Goal: Communication & Community: Share content

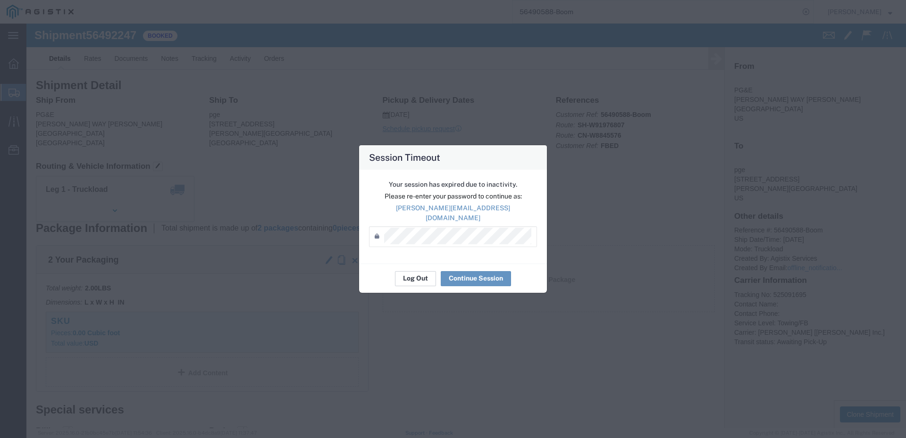
click at [415, 278] on button "Log Out" at bounding box center [415, 278] width 41 height 15
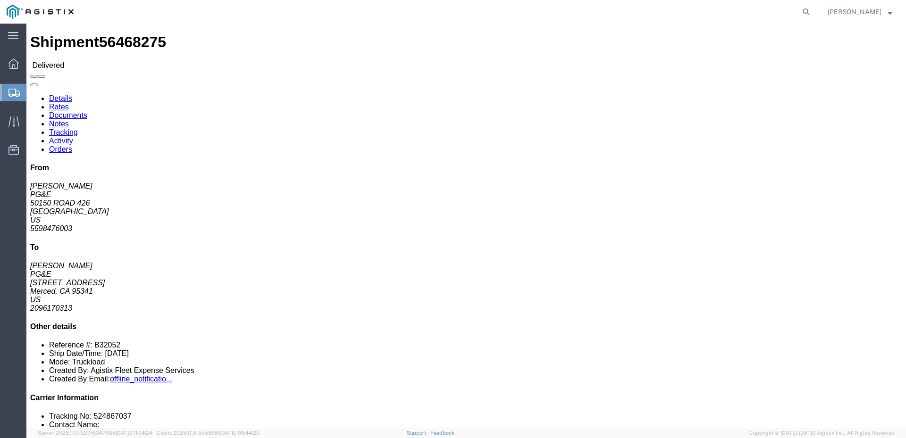
click span
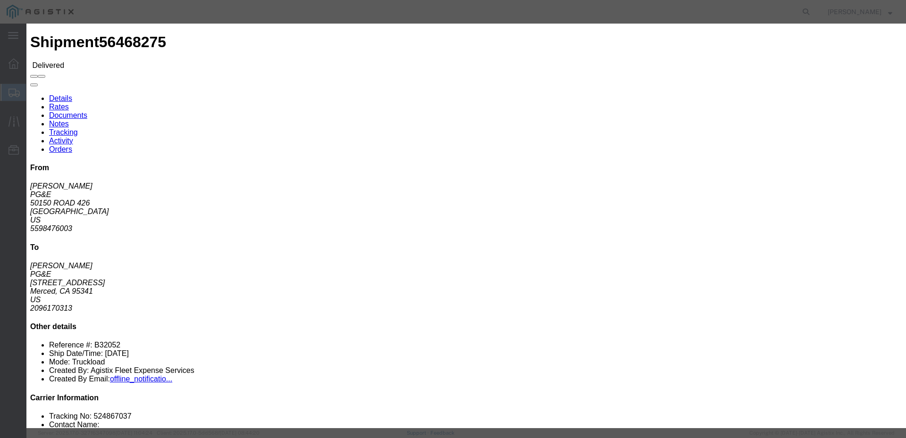
click input "text"
paste input "56531566"
type input "5"
type input "Enter Email Address"
click div
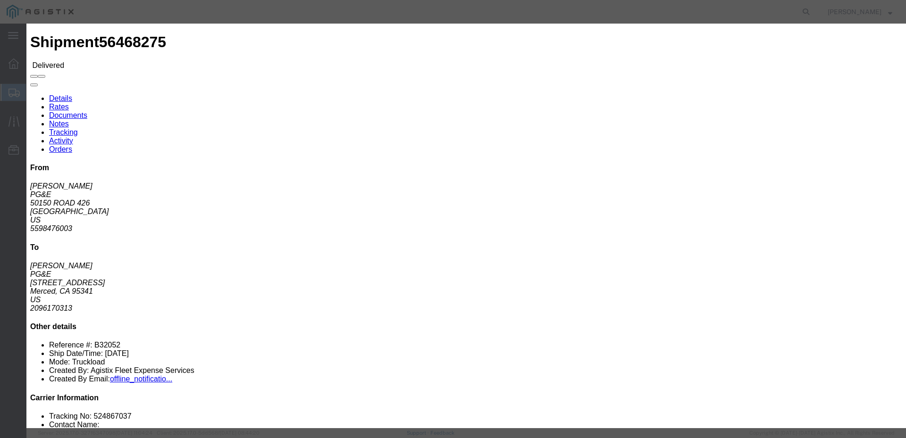
click input "text"
type input "Enter Email Address"
click icon "button"
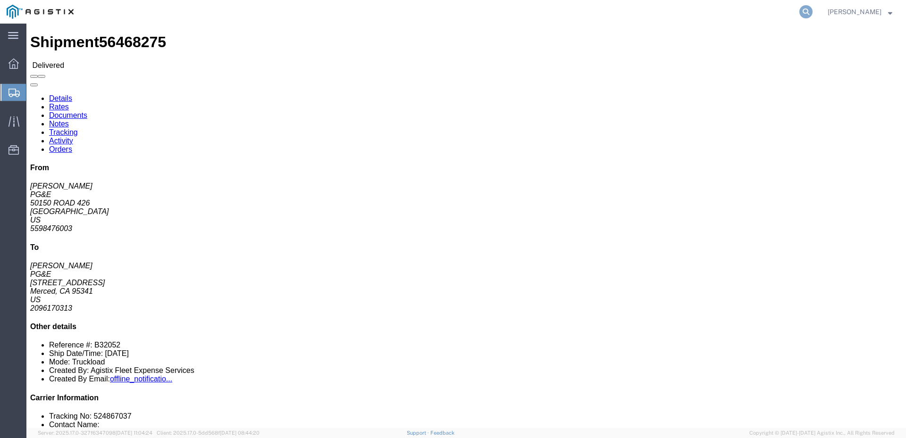
click at [813, 11] on icon at bounding box center [805, 11] width 13 height 13
click at [620, 15] on input "search" at bounding box center [655, 11] width 287 height 23
paste input "56531566"
type input "56531566"
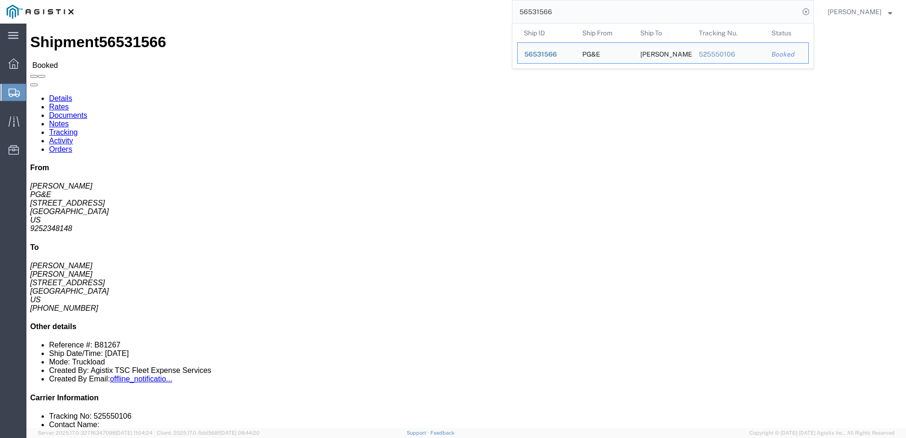
click div
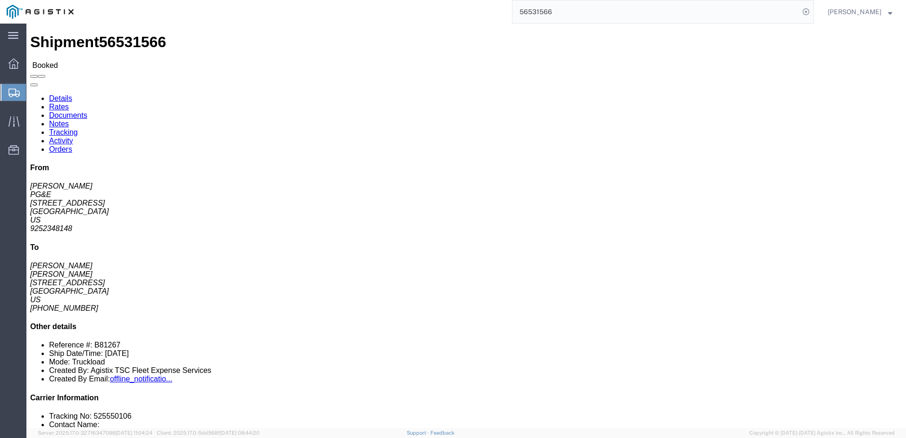
click span
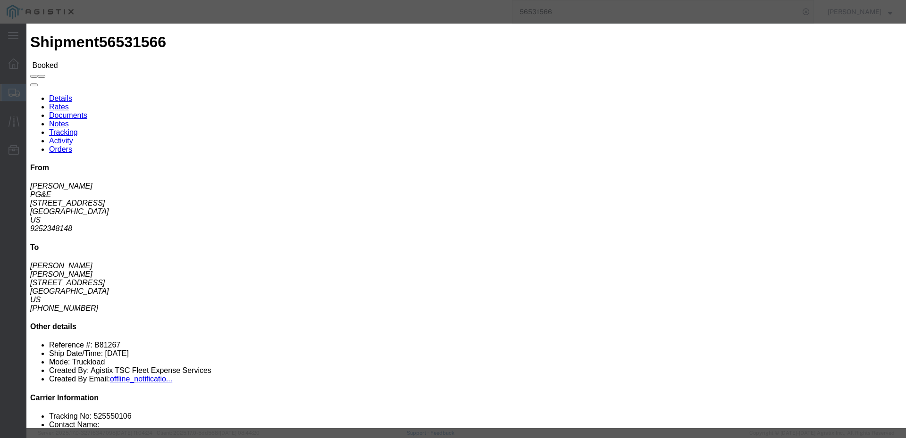
click input "text"
type input "charlie@epplerinc.com"
click input "PGE Fleet Bill Of Lading"
checkbox input "true"
click button "Send"
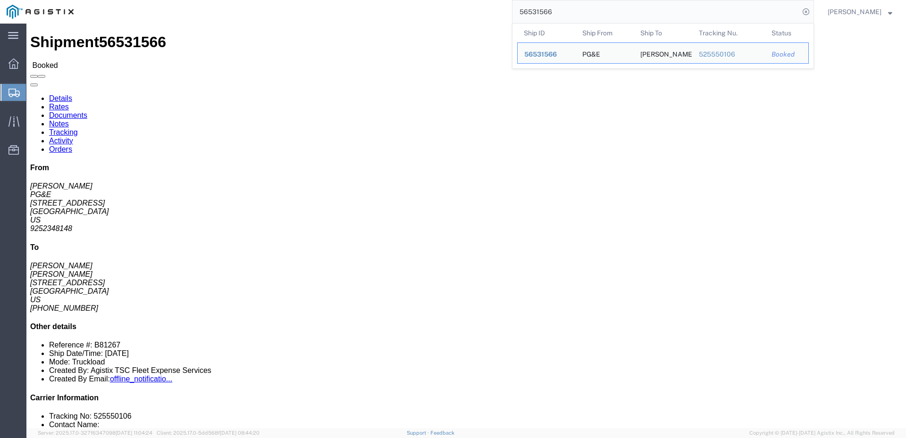
click at [582, 11] on input "56531566" at bounding box center [655, 11] width 287 height 23
drag, startPoint x: 582, startPoint y: 11, endPoint x: 468, endPoint y: 9, distance: 114.7
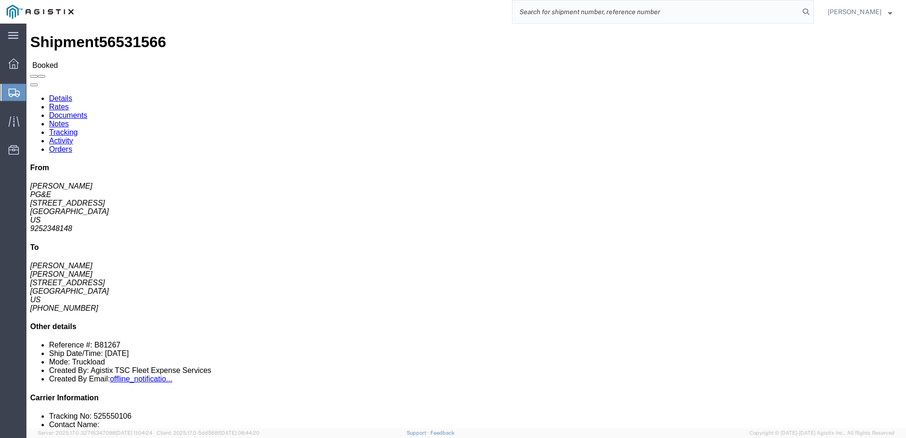
paste input "56523692"
type input "56523692"
click span
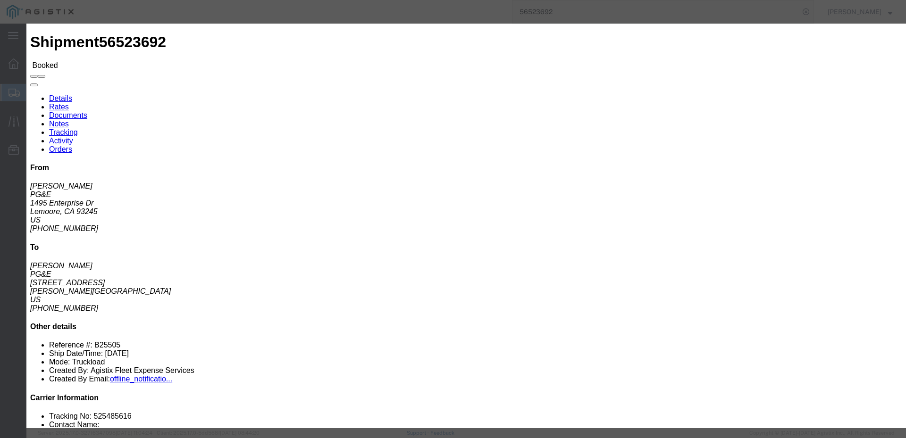
click input "text"
type input "mzarco@epplerinc.com"
click input "PGE Fleet Bill Of Lading"
checkbox input "true"
click button "Send"
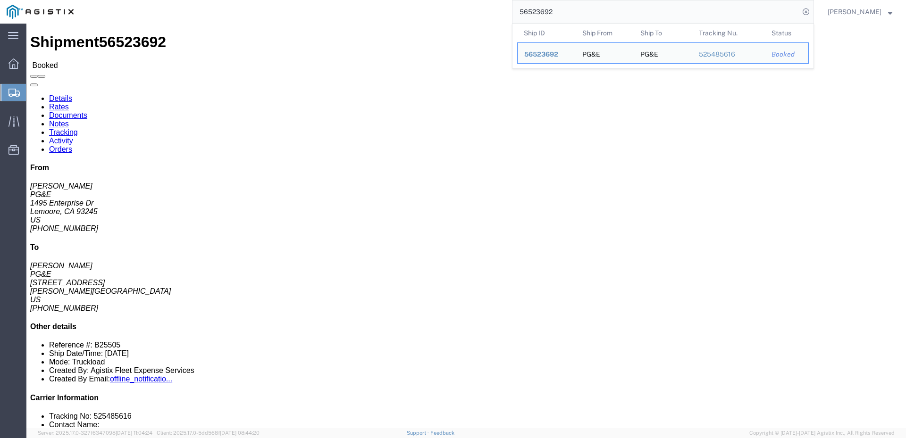
drag, startPoint x: 582, startPoint y: 15, endPoint x: 492, endPoint y: 1, distance: 91.6
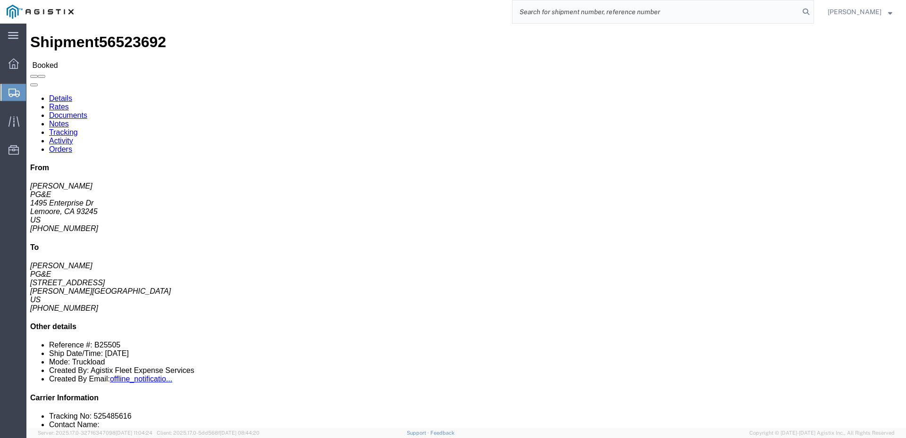
paste input "56529094"
type input "56529094"
click span
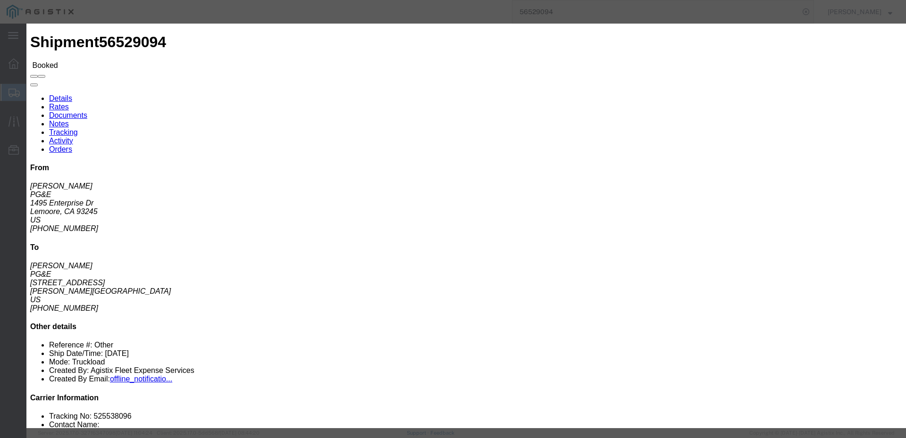
click input "text"
type input "mmoreno@epplerinc.com"
click input "PGE Fleet Bill Of Lading"
checkbox input "true"
click button "Send"
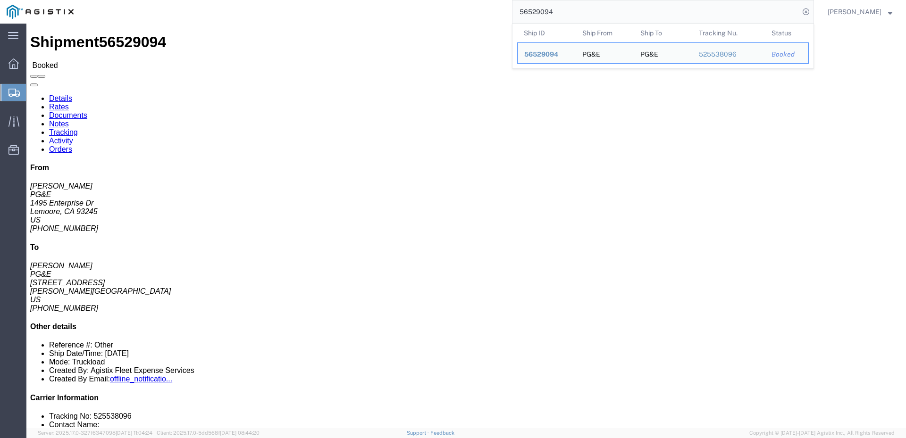
drag, startPoint x: 579, startPoint y: 10, endPoint x: 487, endPoint y: 8, distance: 92.5
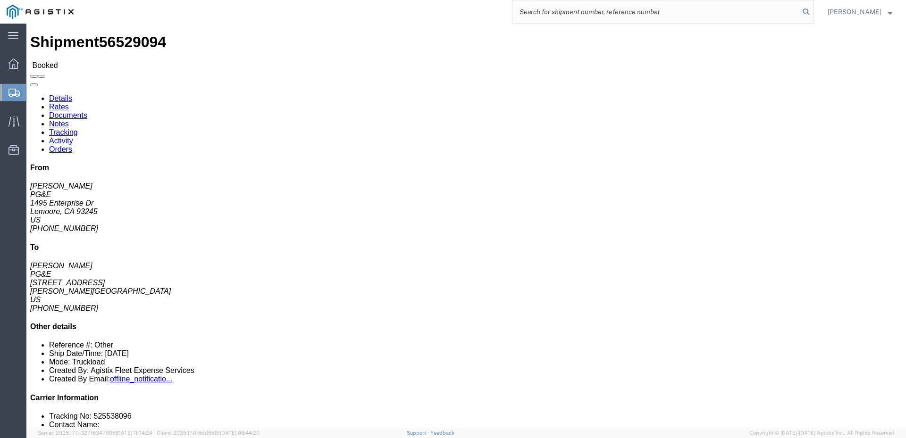
paste input "56484571-Crane"
type input "56484571-Crane"
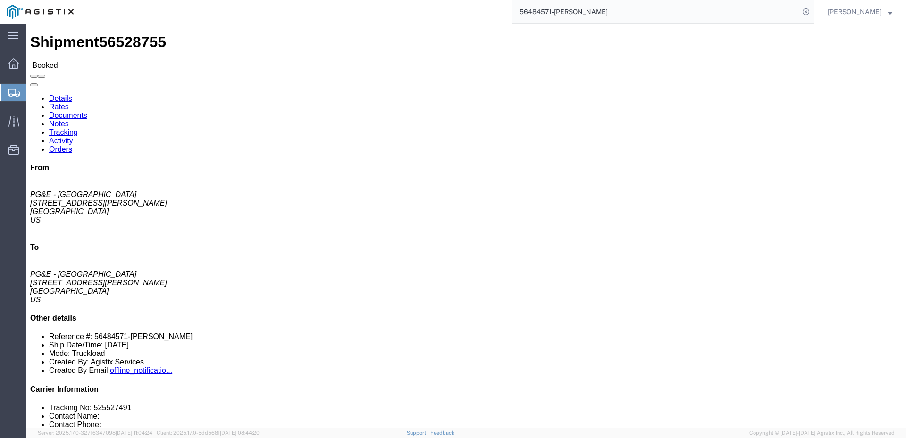
click span
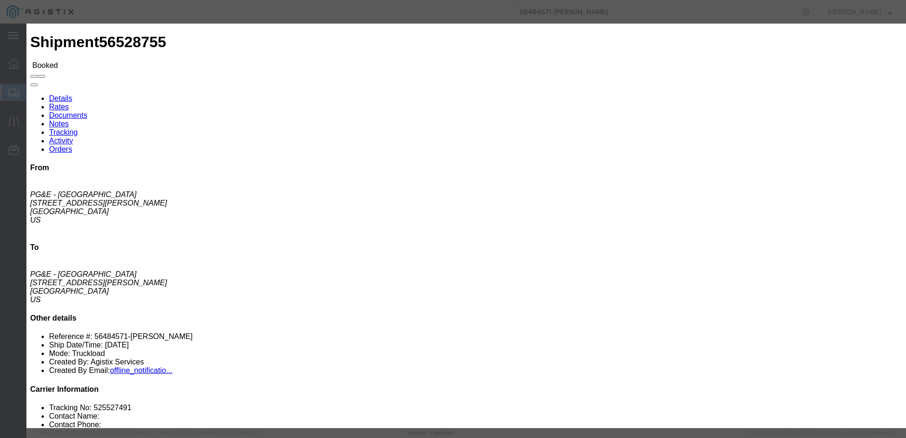
click input "text"
type input "ewheeler@epplerinc.com"
click input "PGE Bill Of Lading"
checkbox input "true"
click button "Send"
